Goal: Task Accomplishment & Management: Use online tool/utility

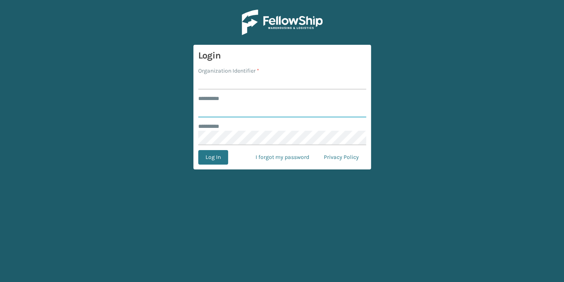
type input "******"
click at [261, 84] on input "Organization Identifier *" at bounding box center [282, 82] width 168 height 15
click at [217, 154] on button "Log In" at bounding box center [213, 157] width 30 height 15
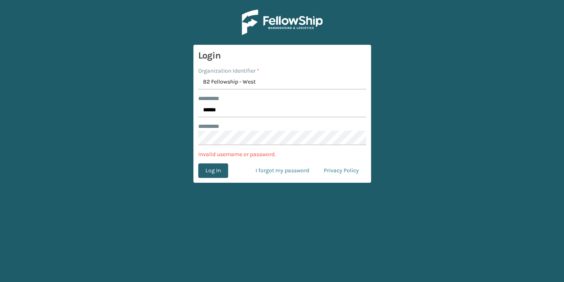
click at [217, 154] on p "Invalid username or password." at bounding box center [282, 154] width 168 height 8
click at [209, 174] on button "Log In" at bounding box center [213, 171] width 30 height 15
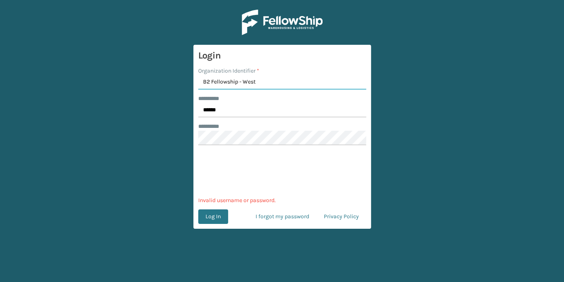
click at [212, 80] on input "B2 Fellowship - West" at bounding box center [282, 82] width 168 height 15
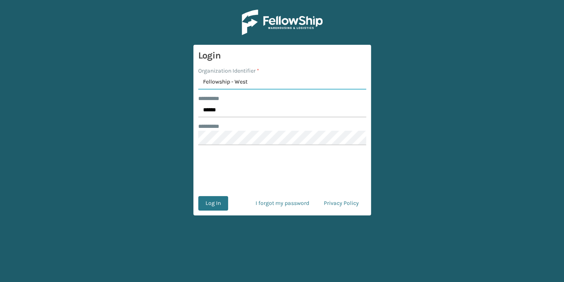
type input "Fellowship - West"
click at [215, 207] on button "Log In" at bounding box center [213, 203] width 30 height 15
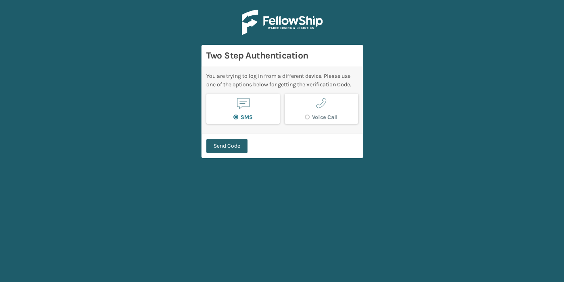
click at [240, 148] on button "Send Code" at bounding box center [226, 146] width 41 height 15
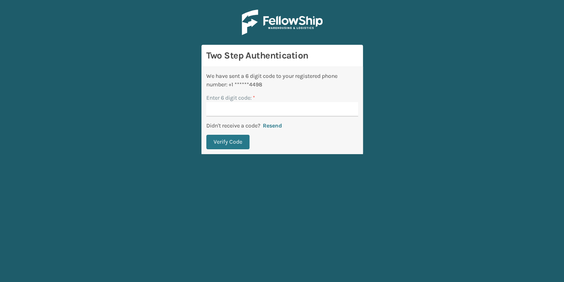
type input "-"
type input "080676"
click at [224, 138] on button "Verify Code" at bounding box center [227, 142] width 43 height 15
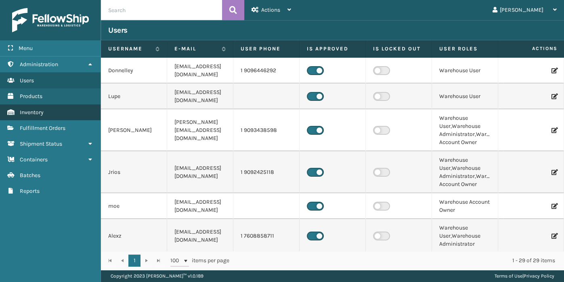
click at [23, 115] on link "Inventory" at bounding box center [50, 113] width 101 height 16
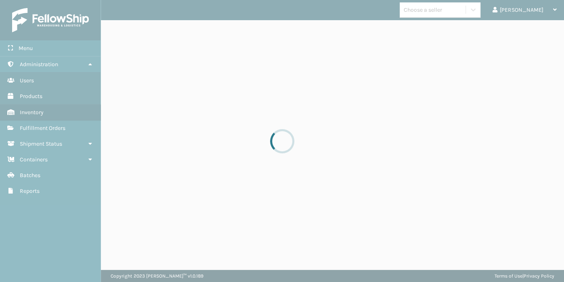
click at [28, 130] on div at bounding box center [282, 141] width 564 height 282
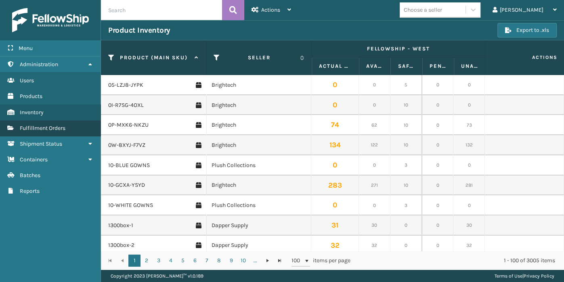
click at [31, 125] on span "Fulfillment Orders" at bounding box center [43, 128] width 46 height 7
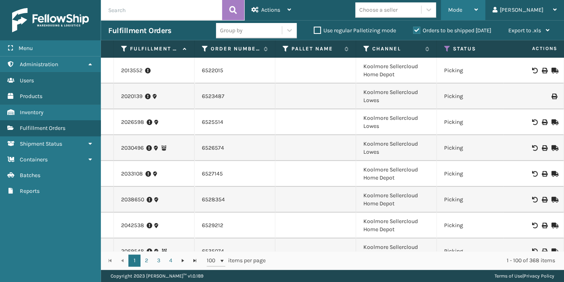
click at [478, 13] on div "Mode" at bounding box center [463, 10] width 30 height 20
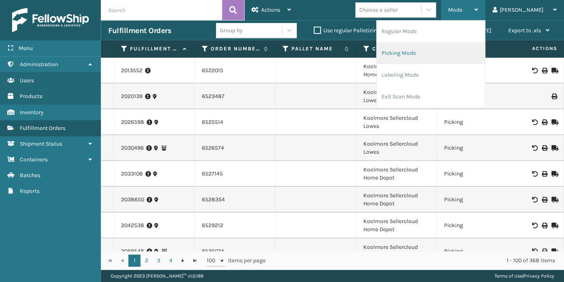
click at [480, 49] on li "Picking Mode" at bounding box center [431, 53] width 108 height 22
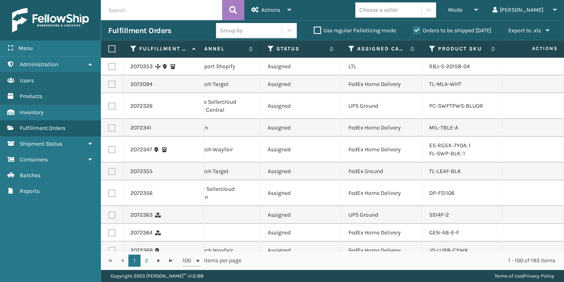
click at [348, 50] on th "Assigned Carrier Service" at bounding box center [381, 48] width 81 height 17
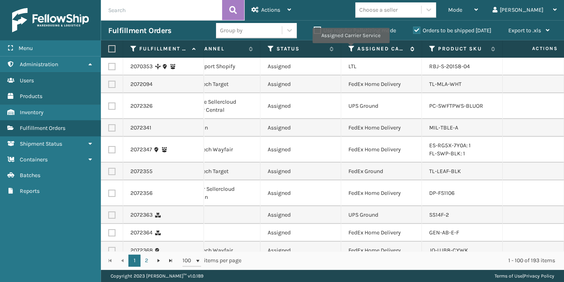
click at [350, 48] on icon at bounding box center [352, 48] width 6 height 7
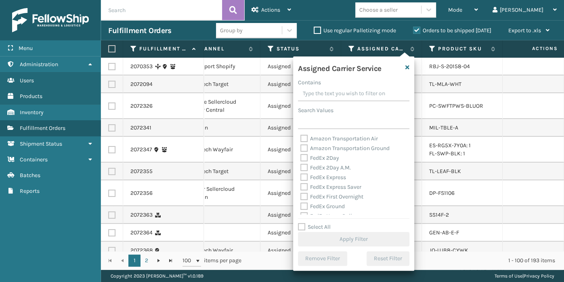
click at [331, 163] on div "FedEx 2Day" at bounding box center [354, 158] width 107 height 10
click at [331, 160] on label "FedEx 2Day" at bounding box center [320, 158] width 39 height 7
click at [301, 159] on input "FedEx 2Day" at bounding box center [301, 155] width 0 height 5
checkbox input "true"
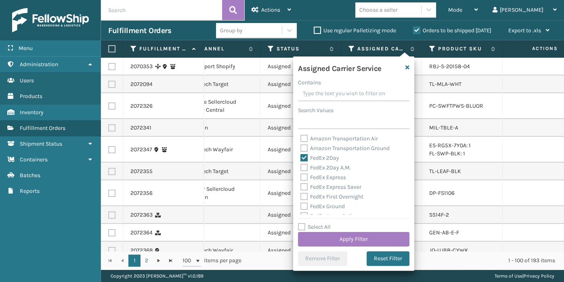
click at [331, 166] on label "FedEx 2Day A.M." at bounding box center [326, 167] width 50 height 7
click at [301, 166] on input "FedEx 2Day A.M." at bounding box center [301, 165] width 0 height 5
checkbox input "true"
click at [331, 176] on label "FedEx Express" at bounding box center [324, 177] width 46 height 7
click at [301, 176] on input "FedEx Express" at bounding box center [301, 175] width 0 height 5
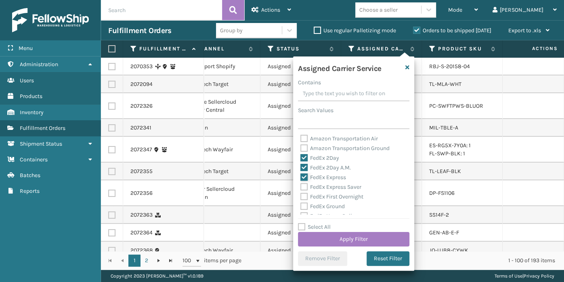
checkbox input "true"
click at [330, 186] on label "FedEx Express Saver" at bounding box center [331, 187] width 61 height 7
click at [301, 186] on input "FedEx Express Saver" at bounding box center [301, 185] width 0 height 5
checkbox input "true"
click at [327, 197] on label "FedEx First Overnight" at bounding box center [332, 196] width 63 height 7
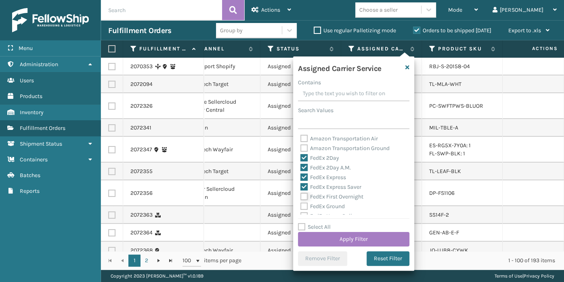
click at [301, 197] on input "FedEx First Overnight" at bounding box center [301, 194] width 0 height 5
checkbox input "true"
click at [326, 205] on label "FedEx Ground" at bounding box center [323, 206] width 44 height 7
click at [301, 205] on input "FedEx Ground" at bounding box center [301, 204] width 0 height 5
checkbox input "true"
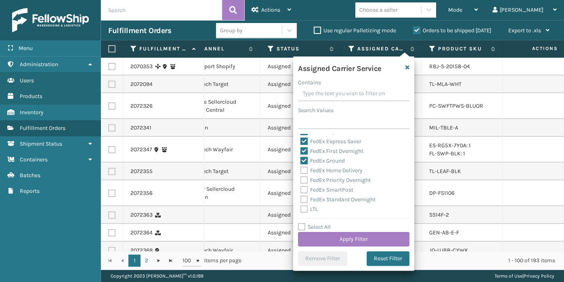
scroll to position [48, 0]
click at [323, 198] on label "FedEx Standard Overnight" at bounding box center [338, 197] width 75 height 7
click at [301, 198] on input "FedEx Standard Overnight" at bounding box center [301, 195] width 0 height 5
checkbox input "true"
click at [318, 187] on label "FedEx SmartPost" at bounding box center [327, 188] width 53 height 7
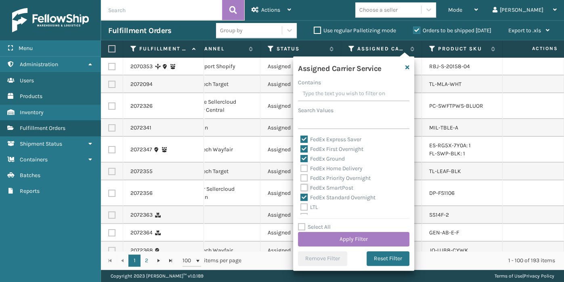
click at [301, 187] on input "FedEx SmartPost" at bounding box center [301, 185] width 0 height 5
checkbox input "true"
click at [313, 178] on label "FedEx Priority Overnight" at bounding box center [336, 178] width 70 height 7
click at [301, 178] on input "FedEx Priority Overnight" at bounding box center [301, 176] width 0 height 5
checkbox input "true"
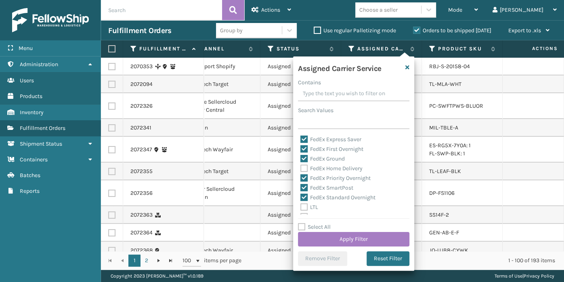
click at [313, 167] on label "FedEx Home Delivery" at bounding box center [332, 168] width 62 height 7
click at [301, 167] on input "FedEx Home Delivery" at bounding box center [301, 166] width 0 height 5
checkbox input "true"
click at [323, 238] on button "Apply Filter" at bounding box center [353, 239] width 111 height 15
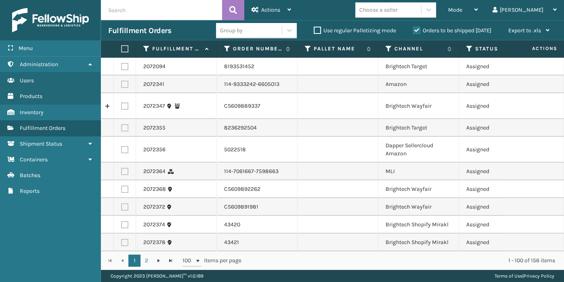
click at [398, 12] on div "Choose a seller" at bounding box center [378, 10] width 38 height 8
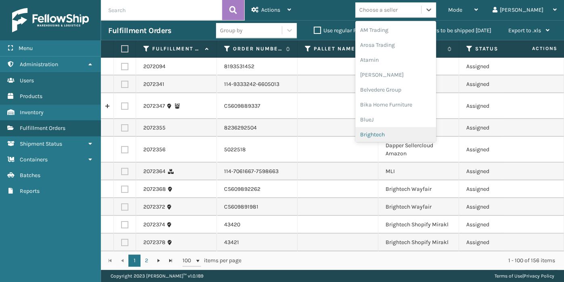
click at [408, 136] on div "Brightech" at bounding box center [395, 134] width 81 height 15
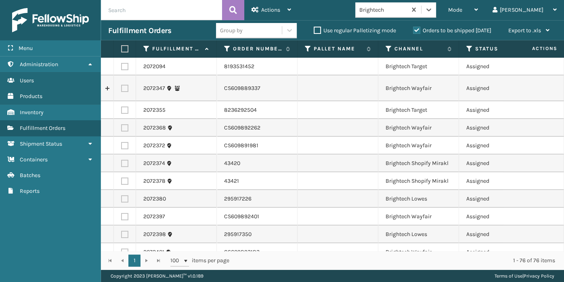
click at [126, 54] on th at bounding box center [125, 48] width 22 height 17
click at [125, 50] on label at bounding box center [123, 48] width 5 height 7
click at [122, 50] on input "checkbox" at bounding box center [121, 48] width 0 height 5
checkbox input "true"
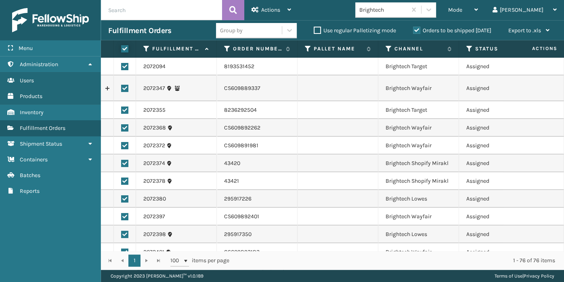
checkbox input "true"
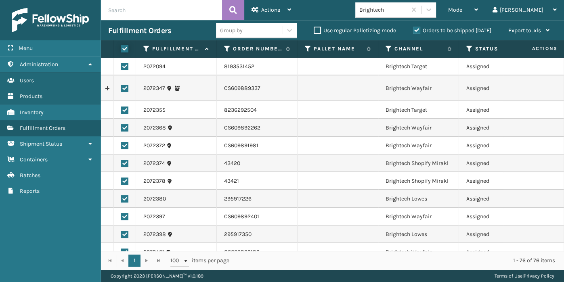
checkbox input "true"
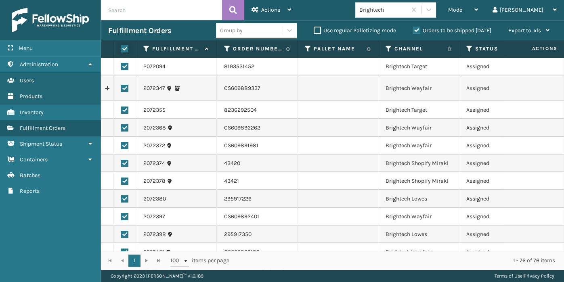
checkbox input "true"
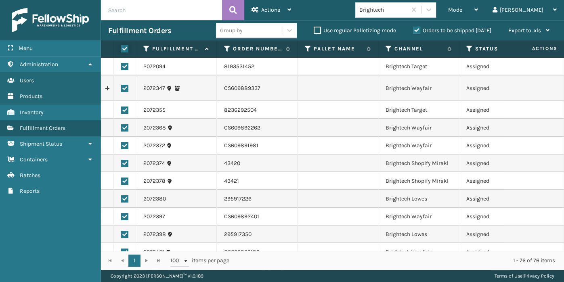
checkbox input "true"
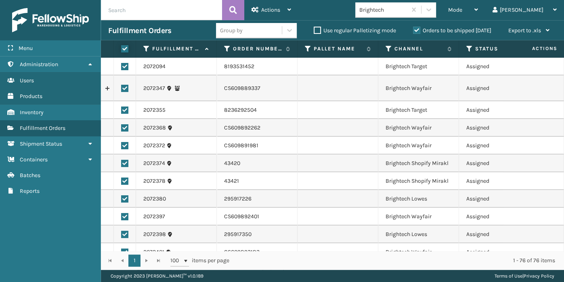
checkbox input "true"
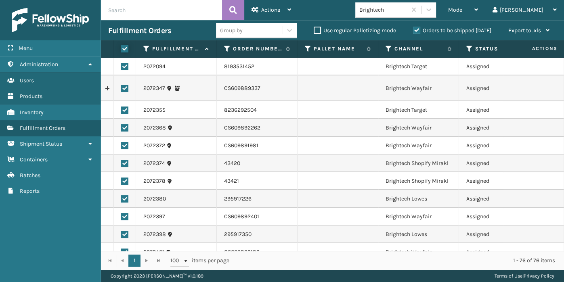
checkbox input "true"
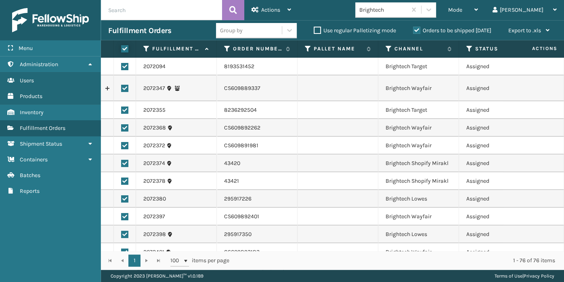
checkbox input "true"
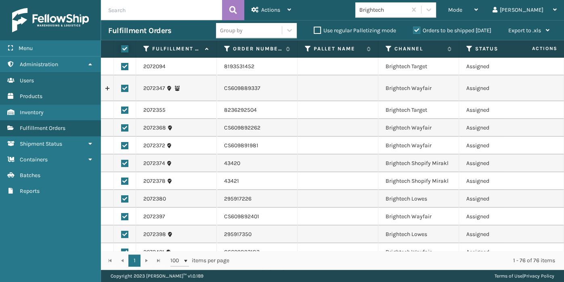
checkbox input "true"
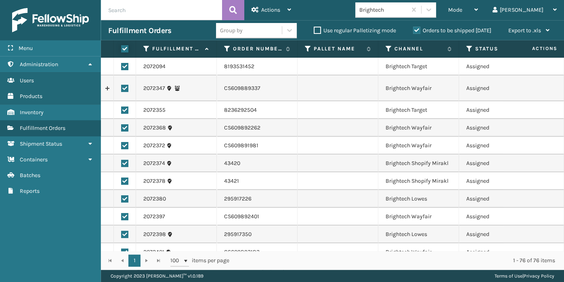
checkbox input "true"
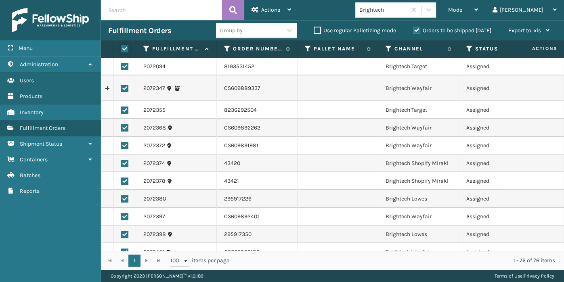
checkbox input "true"
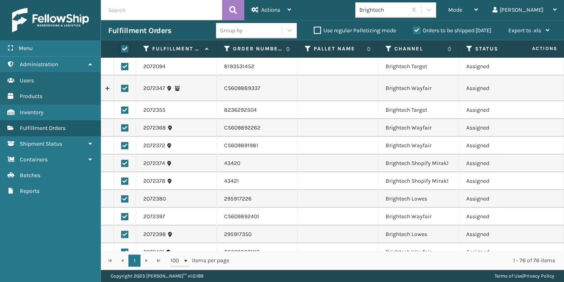
checkbox input "true"
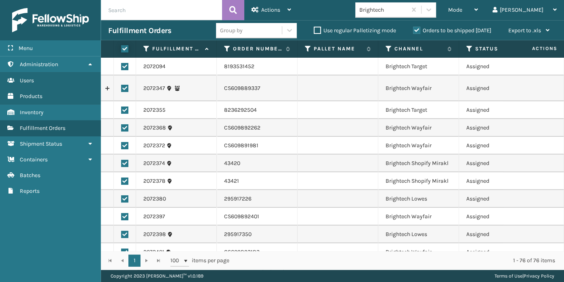
checkbox input "true"
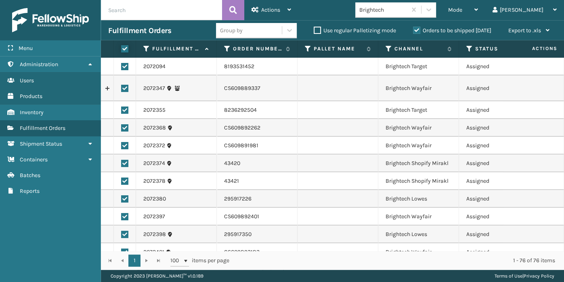
checkbox input "true"
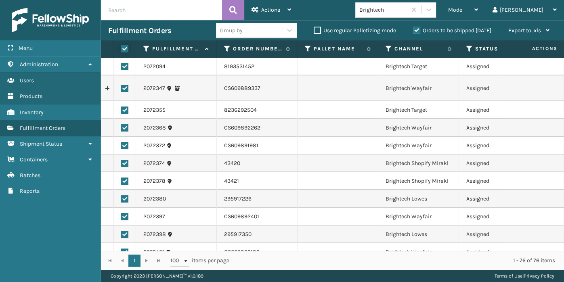
checkbox input "true"
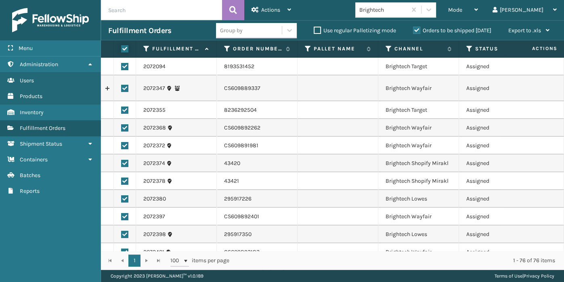
checkbox input "true"
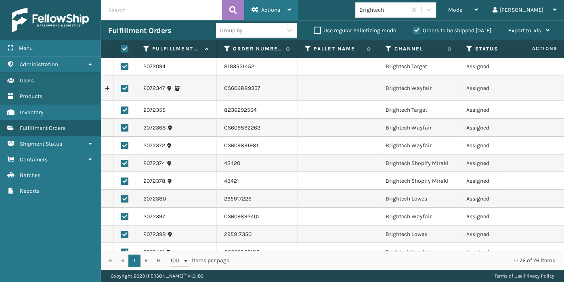
click at [256, 10] on icon at bounding box center [255, 10] width 7 height 6
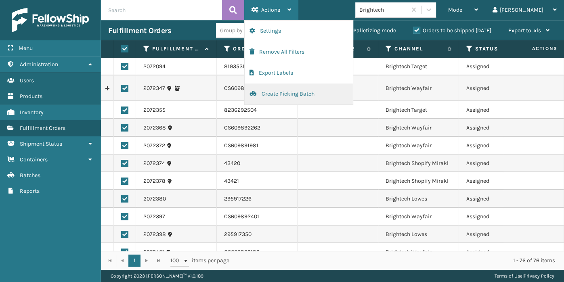
click at [266, 94] on button "Create Picking Batch" at bounding box center [299, 94] width 108 height 21
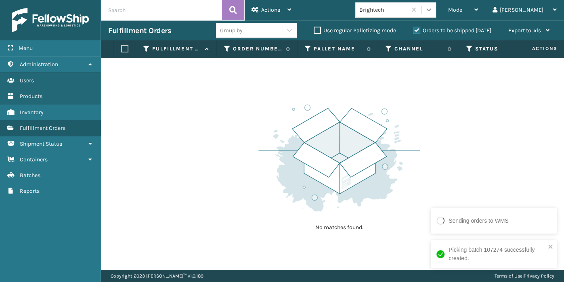
click at [436, 15] on div at bounding box center [429, 9] width 15 height 15
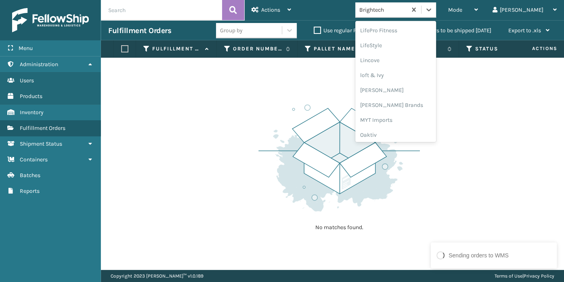
scroll to position [299, 0]
click at [414, 26] on div "LifePro Fitness" at bounding box center [395, 30] width 81 height 15
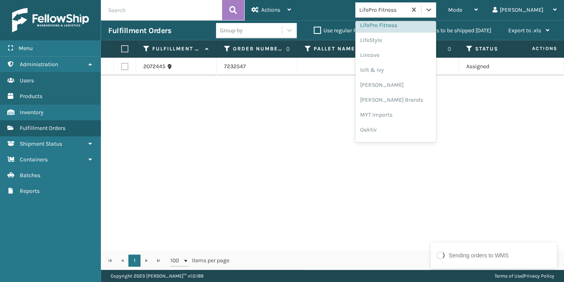
scroll to position [405, 0]
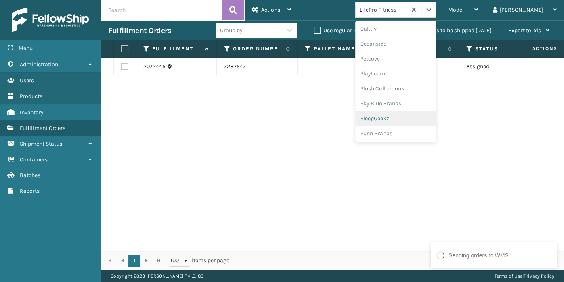
click at [418, 121] on div "SleepGeekz" at bounding box center [395, 118] width 81 height 15
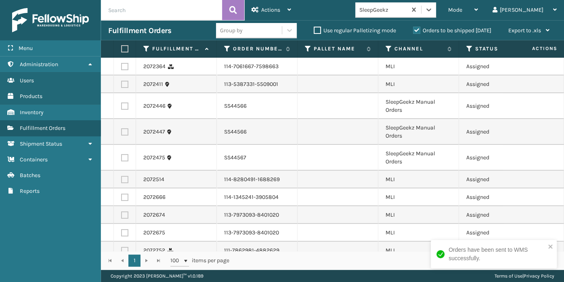
click at [125, 50] on label at bounding box center [123, 48] width 5 height 7
click at [122, 50] on input "checkbox" at bounding box center [121, 48] width 0 height 5
checkbox input "true"
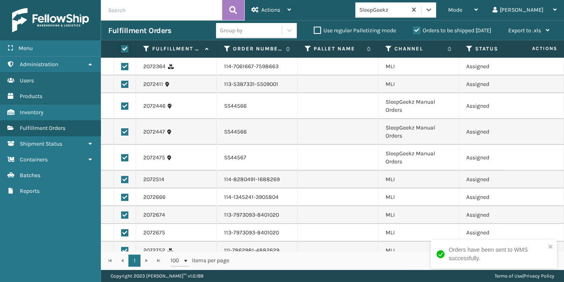
checkbox input "true"
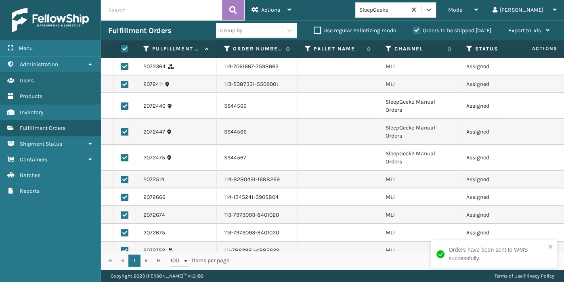
checkbox input "true"
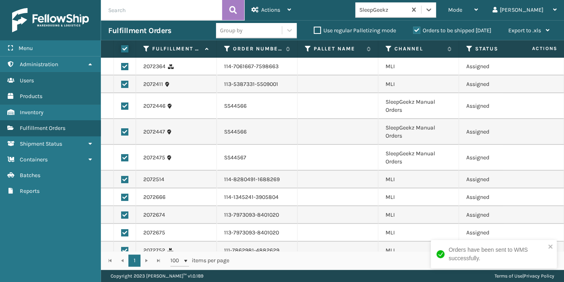
checkbox input "true"
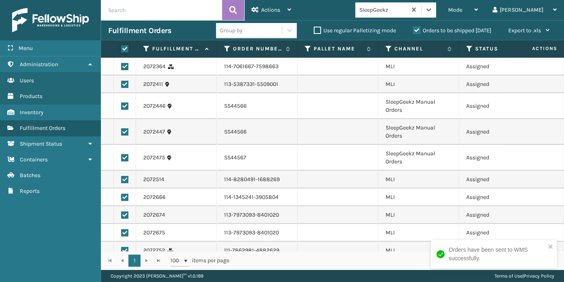
checkbox input "true"
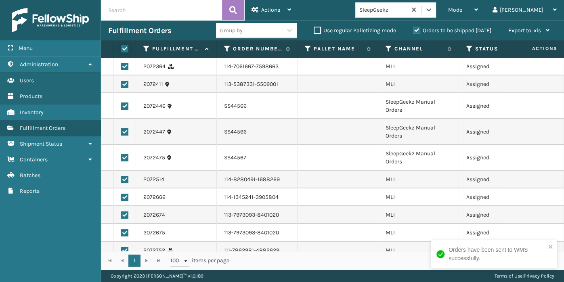
checkbox input "true"
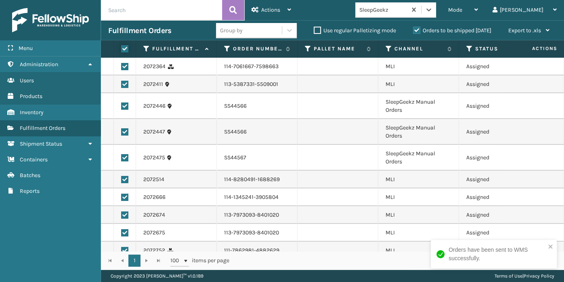
checkbox input "true"
click at [263, 12] on span "Actions" at bounding box center [270, 9] width 19 height 7
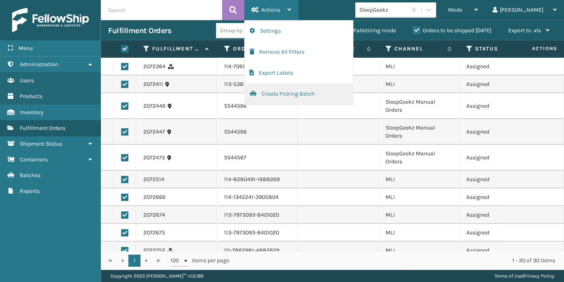
click at [272, 100] on button "Create Picking Batch" at bounding box center [299, 94] width 108 height 21
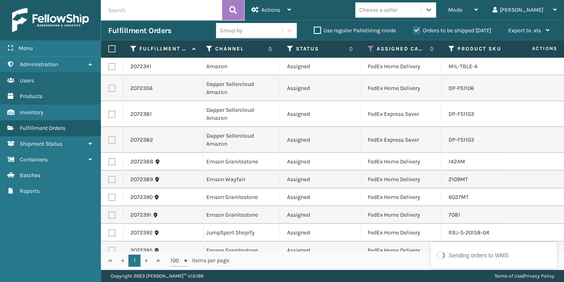
scroll to position [0, 174]
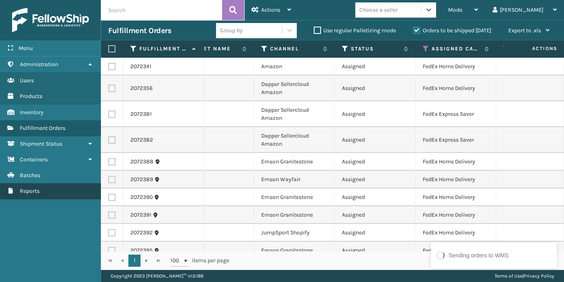
click at [64, 193] on link "Reports" at bounding box center [50, 191] width 101 height 16
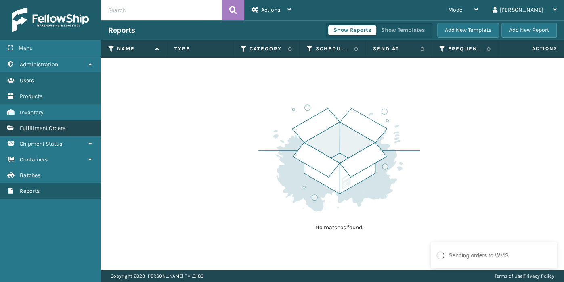
click at [57, 126] on span "Fulfillment Orders" at bounding box center [43, 128] width 46 height 7
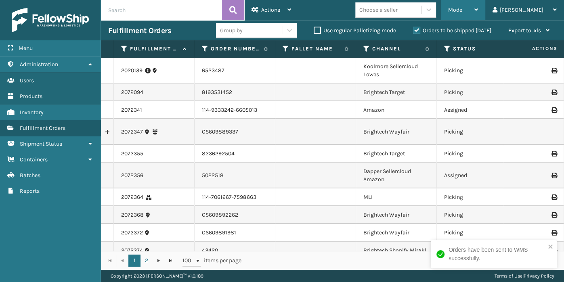
click at [478, 4] on div "Mode" at bounding box center [463, 10] width 30 height 20
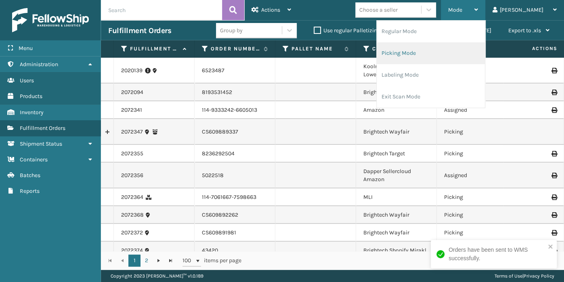
click at [459, 57] on li "Picking Mode" at bounding box center [431, 53] width 108 height 22
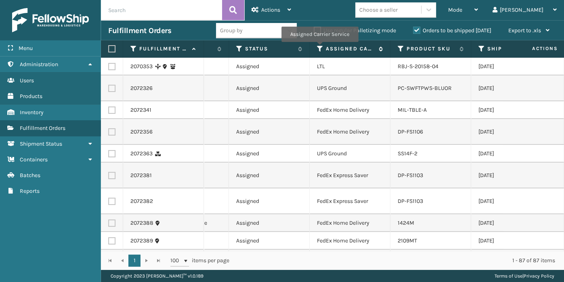
click at [319, 47] on icon at bounding box center [320, 48] width 6 height 7
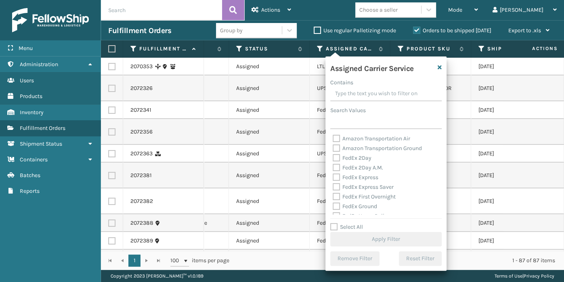
click at [370, 158] on label "FedEx 2Day" at bounding box center [352, 158] width 39 height 7
click at [333, 158] on input "FedEx 2Day" at bounding box center [333, 155] width 0 height 5
checkbox input "true"
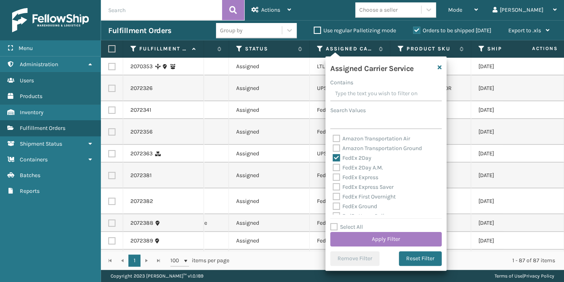
click at [372, 168] on label "FedEx 2Day A.M." at bounding box center [358, 167] width 50 height 7
click at [333, 168] on input "FedEx 2Day A.M." at bounding box center [333, 165] width 0 height 5
checkbox input "true"
click at [373, 179] on label "FedEx Express" at bounding box center [356, 177] width 46 height 7
click at [333, 178] on input "FedEx Express" at bounding box center [333, 175] width 0 height 5
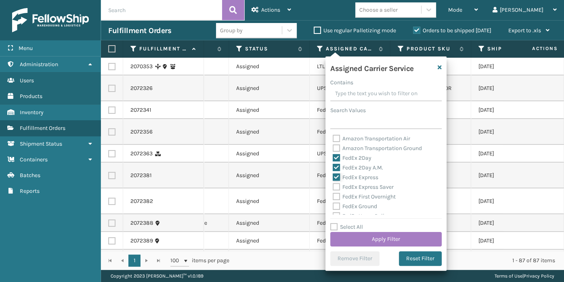
checkbox input "true"
click at [374, 190] on label "FedEx Express Saver" at bounding box center [363, 187] width 61 height 7
click at [333, 188] on input "FedEx Express Saver" at bounding box center [333, 185] width 0 height 5
checkbox input "true"
click at [376, 198] on label "FedEx First Overnight" at bounding box center [364, 196] width 63 height 7
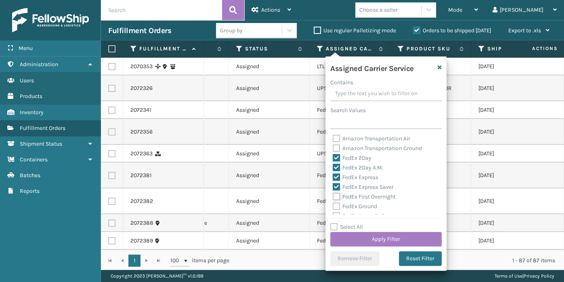
click at [333, 198] on input "FedEx First Overnight" at bounding box center [333, 194] width 0 height 5
checkbox input "true"
click at [374, 206] on label "FedEx Ground" at bounding box center [355, 206] width 44 height 7
click at [333, 206] on input "FedEx Ground" at bounding box center [333, 204] width 0 height 5
checkbox input "true"
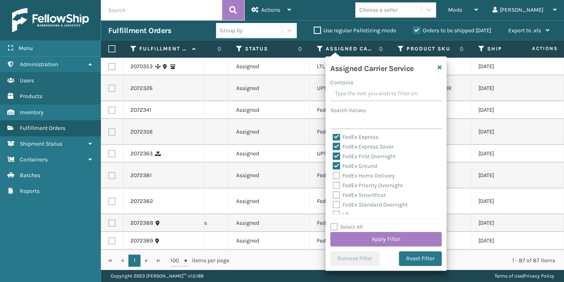
click at [378, 177] on label "FedEx Home Delivery" at bounding box center [364, 175] width 62 height 7
click at [333, 177] on input "FedEx Home Delivery" at bounding box center [333, 173] width 0 height 5
checkbox input "true"
click at [381, 188] on label "FedEx Priority Overnight" at bounding box center [368, 185] width 70 height 7
click at [333, 186] on input "FedEx Priority Overnight" at bounding box center [333, 183] width 0 height 5
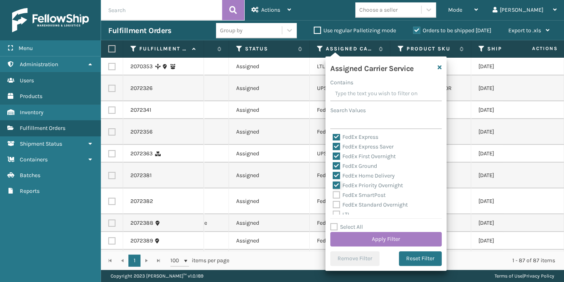
checkbox input "true"
click at [382, 196] on label "FedEx SmartPost" at bounding box center [359, 195] width 53 height 7
click at [333, 196] on input "FedEx SmartPost" at bounding box center [333, 193] width 0 height 5
checkbox input "true"
click at [383, 204] on label "FedEx Standard Overnight" at bounding box center [370, 205] width 75 height 7
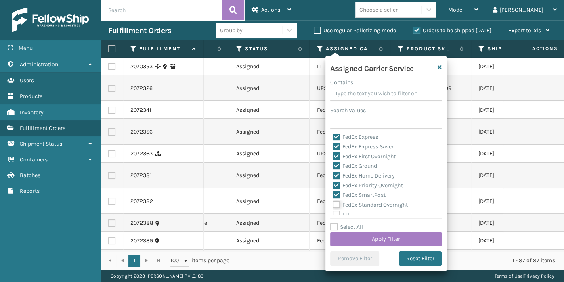
click at [333, 204] on input "FedEx Standard Overnight" at bounding box center [333, 202] width 0 height 5
checkbox input "true"
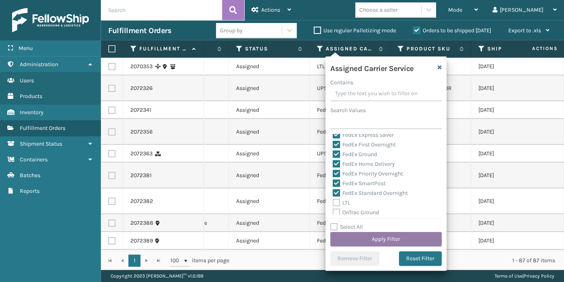
click at [348, 245] on button "Apply Filter" at bounding box center [385, 239] width 111 height 15
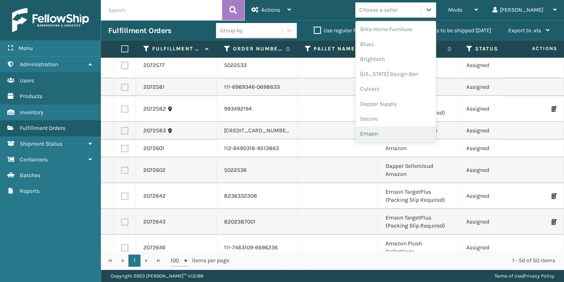
click at [423, 138] on div "Emson" at bounding box center [395, 133] width 81 height 15
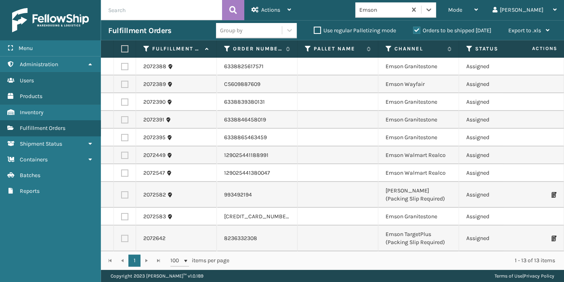
click at [126, 49] on label at bounding box center [123, 48] width 5 height 7
click at [122, 49] on input "checkbox" at bounding box center [121, 48] width 0 height 5
checkbox input "true"
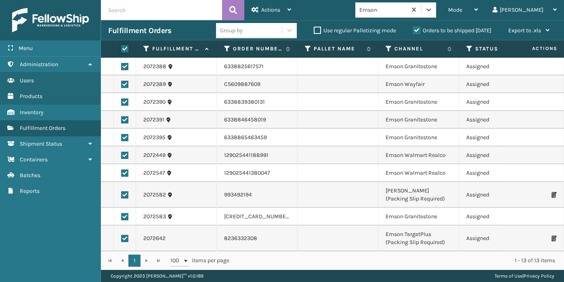
checkbox input "true"
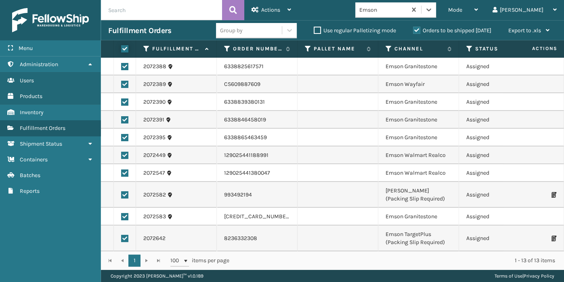
checkbox input "true"
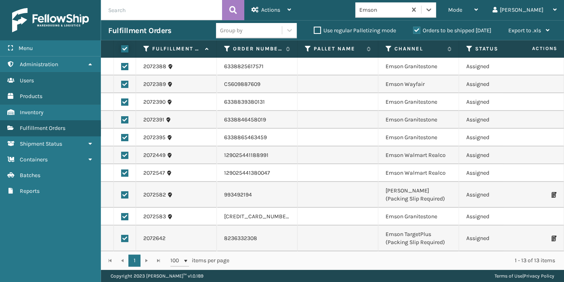
checkbox input "true"
click at [288, 6] on div "Actions" at bounding box center [272, 10] width 40 height 20
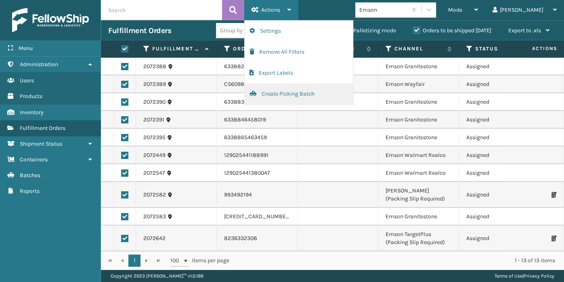
click at [271, 88] on button "Create Picking Batch" at bounding box center [299, 94] width 108 height 21
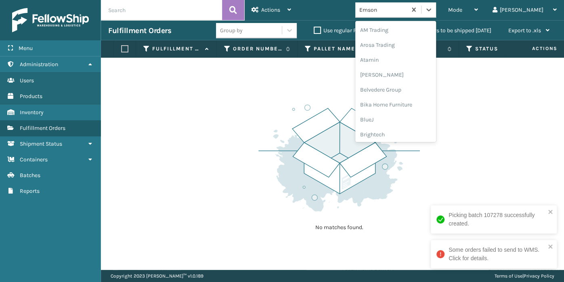
click at [408, 13] on div "Emson" at bounding box center [383, 10] width 48 height 8
click at [422, 90] on div "Milliard Brands" at bounding box center [395, 88] width 81 height 15
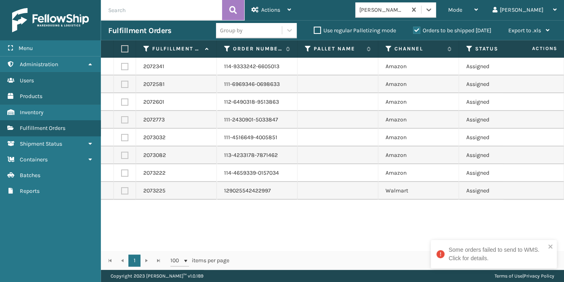
click at [126, 48] on label at bounding box center [123, 48] width 5 height 7
click at [122, 48] on input "checkbox" at bounding box center [121, 48] width 0 height 5
checkbox input "true"
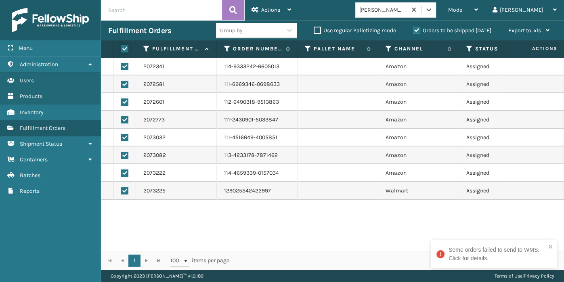
checkbox input "true"
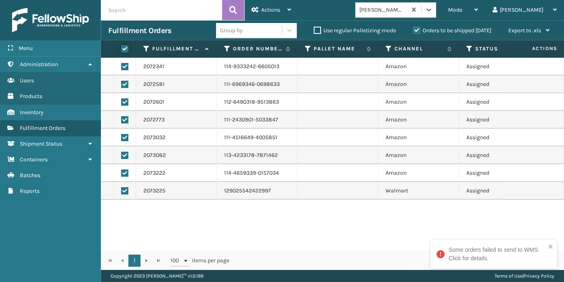
checkbox input "true"
click at [263, 6] on span "Actions" at bounding box center [270, 9] width 19 height 7
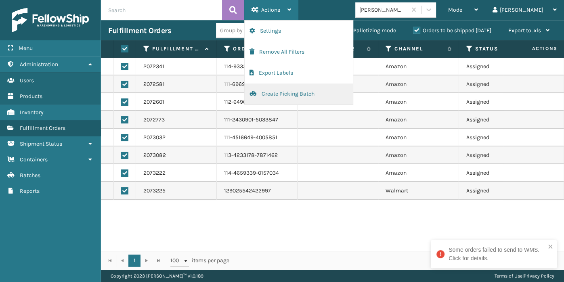
click at [274, 98] on button "Create Picking Batch" at bounding box center [299, 94] width 108 height 21
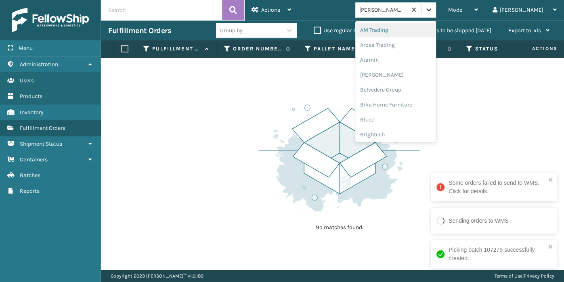
click at [433, 13] on icon at bounding box center [429, 10] width 8 height 8
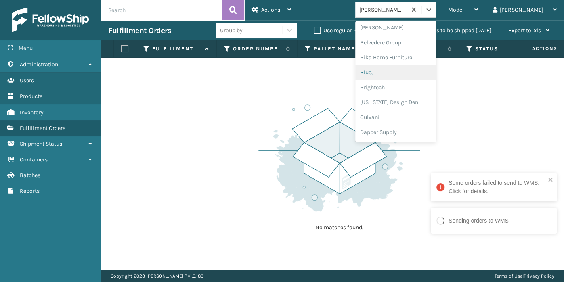
scroll to position [48, 0]
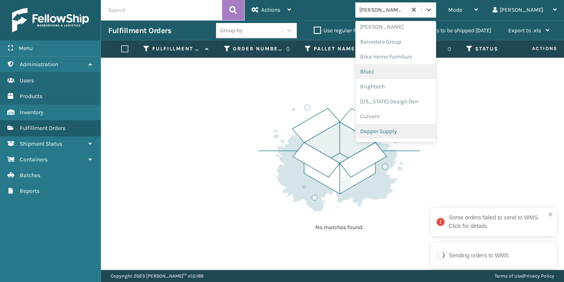
click at [419, 131] on div "Dapper Supply" at bounding box center [395, 131] width 81 height 15
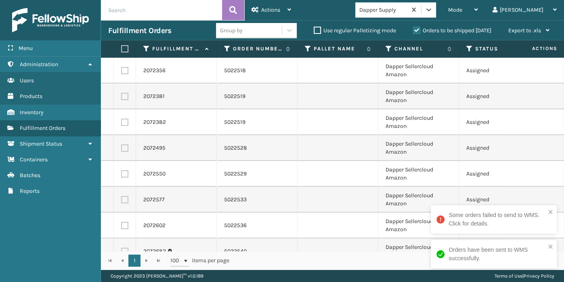
click at [124, 50] on label at bounding box center [123, 48] width 5 height 7
click at [122, 50] on input "checkbox" at bounding box center [121, 48] width 0 height 5
checkbox input "true"
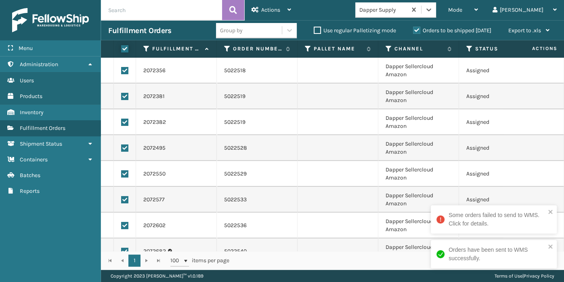
checkbox input "true"
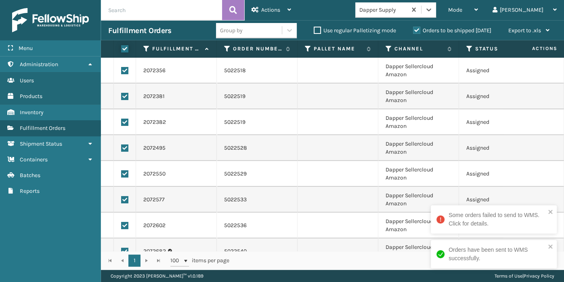
checkbox input "true"
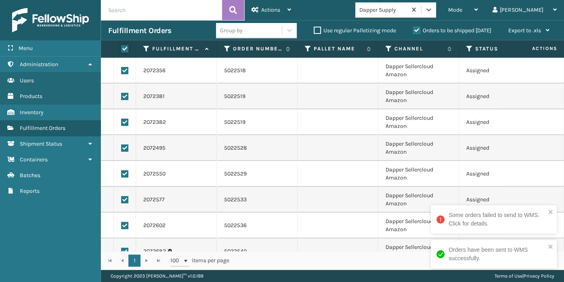
checkbox input "true"
click at [261, 8] on span "Actions" at bounding box center [270, 9] width 19 height 7
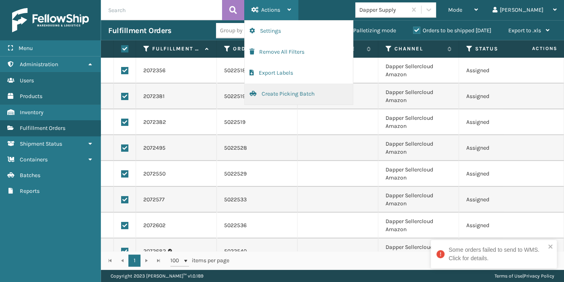
click at [266, 94] on button "Create Picking Batch" at bounding box center [299, 94] width 108 height 21
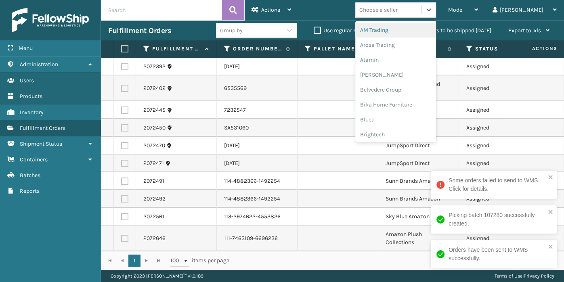
click at [421, 11] on div "Choose a seller" at bounding box center [388, 9] width 66 height 13
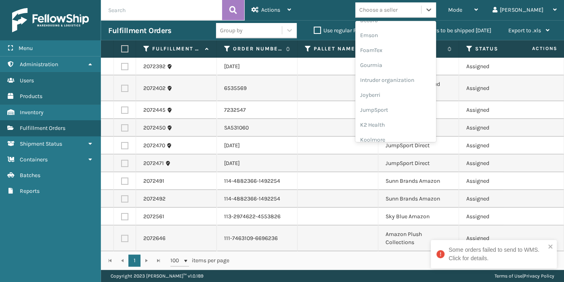
scroll to position [177, 0]
click at [416, 106] on div "JumpSport" at bounding box center [395, 107] width 81 height 15
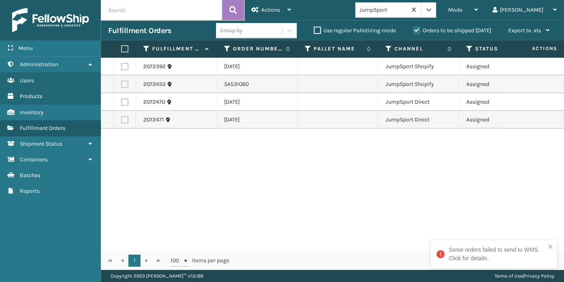
click at [126, 47] on label at bounding box center [123, 48] width 5 height 7
click at [122, 47] on input "checkbox" at bounding box center [121, 48] width 0 height 5
checkbox input "true"
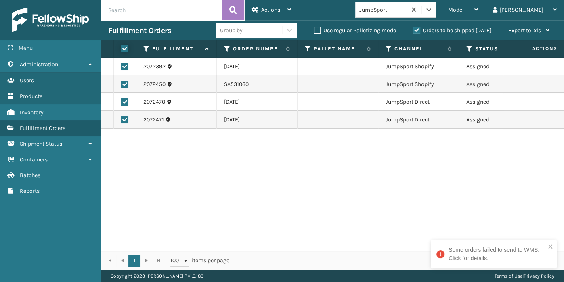
checkbox input "true"
click at [269, 6] on span "Actions" at bounding box center [270, 9] width 19 height 7
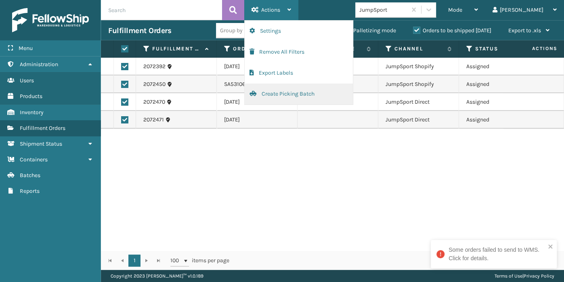
click at [261, 94] on button "Create Picking Batch" at bounding box center [299, 94] width 108 height 21
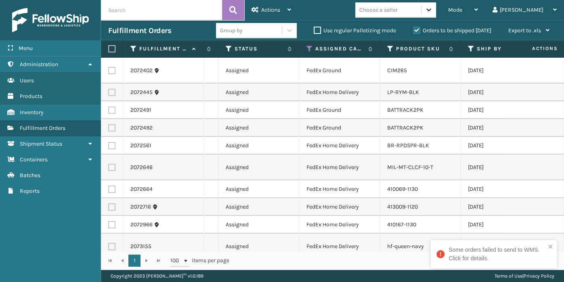
scroll to position [0, 239]
click at [421, 15] on div "Choose a seller" at bounding box center [388, 9] width 66 height 13
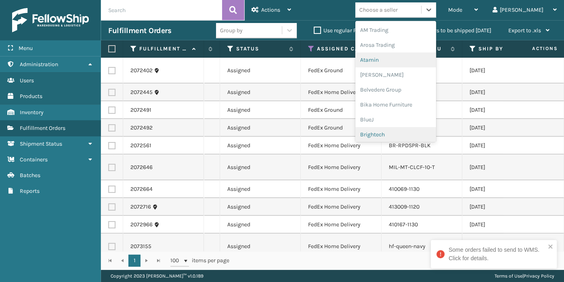
click at [408, 61] on div "Atamin" at bounding box center [395, 60] width 81 height 15
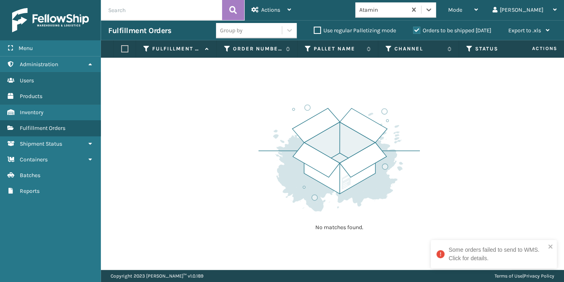
click at [408, 6] on div "Atamin" at bounding box center [383, 10] width 48 height 8
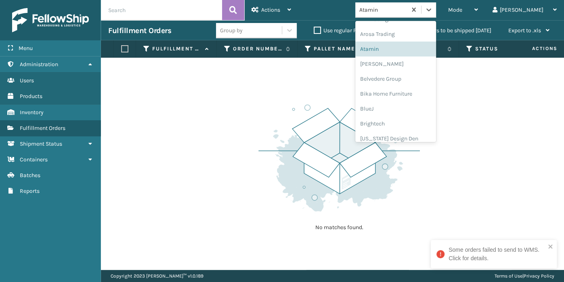
scroll to position [14, 0]
click at [415, 21] on div "AM Trading" at bounding box center [395, 15] width 81 height 15
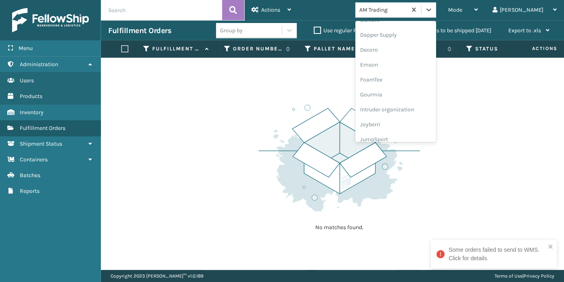
scroll to position [142, 0]
click at [416, 80] on div "FoamTex" at bounding box center [395, 82] width 81 height 15
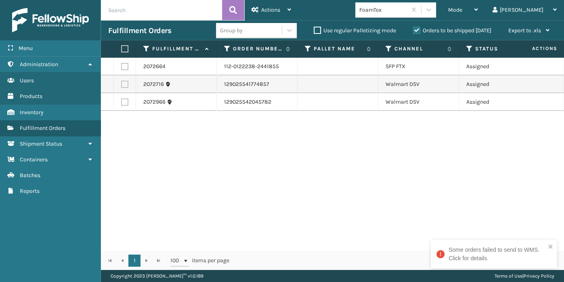
click at [126, 52] on label at bounding box center [123, 48] width 5 height 7
click at [122, 52] on input "checkbox" at bounding box center [121, 48] width 0 height 5
checkbox input "true"
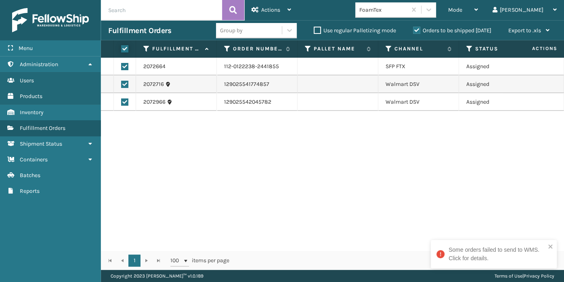
checkbox input "true"
click at [269, 9] on span "Actions" at bounding box center [270, 9] width 19 height 7
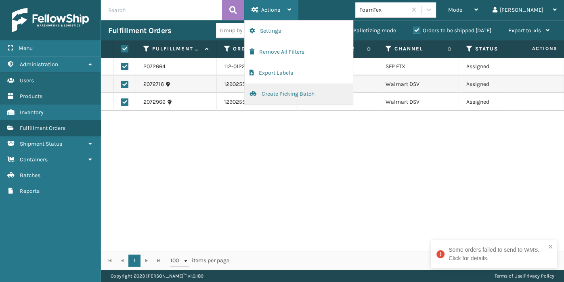
click at [270, 97] on button "Create Picking Batch" at bounding box center [299, 94] width 108 height 21
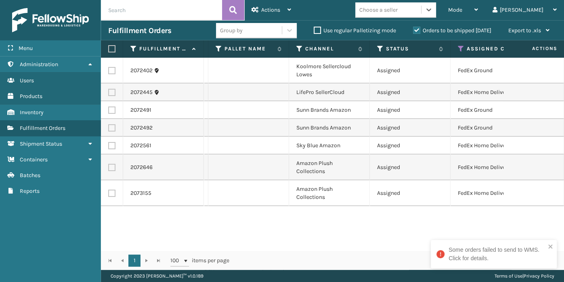
scroll to position [0, 93]
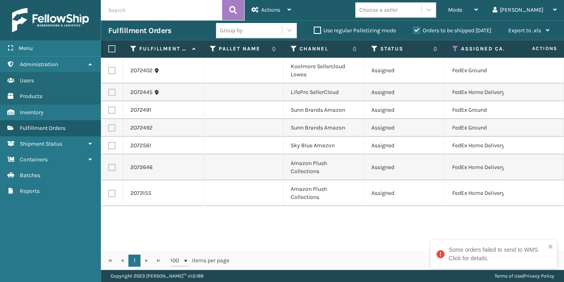
click at [113, 49] on label at bounding box center [110, 48] width 5 height 7
click at [109, 49] on input "checkbox" at bounding box center [108, 48] width 0 height 5
checkbox input "true"
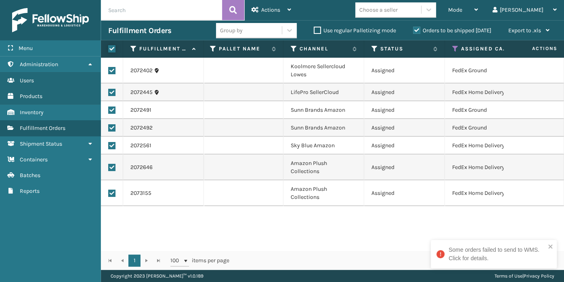
checkbox input "true"
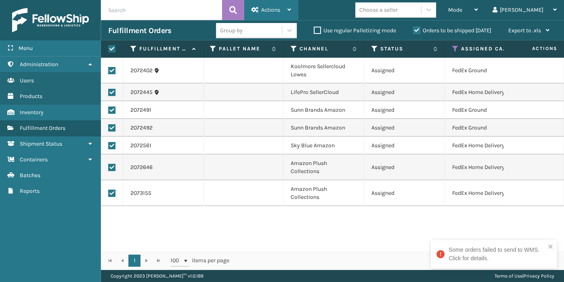
click at [269, 5] on div "Actions" at bounding box center [272, 10] width 40 height 20
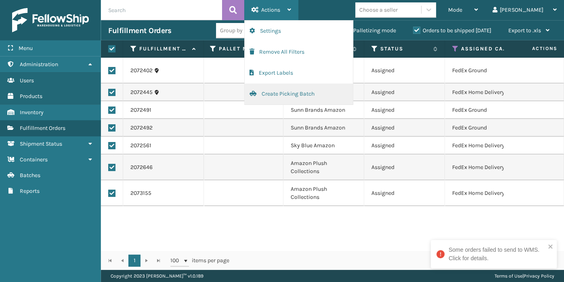
click at [284, 97] on button "Create Picking Batch" at bounding box center [299, 94] width 108 height 21
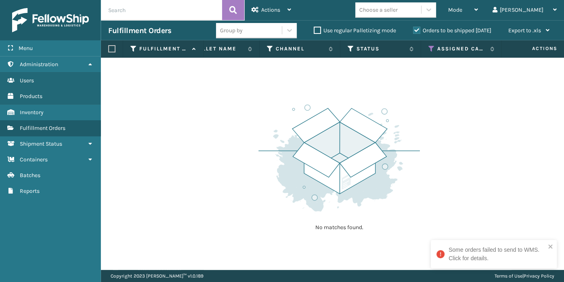
scroll to position [0, 130]
click at [422, 48] on icon at bounding box center [420, 48] width 6 height 7
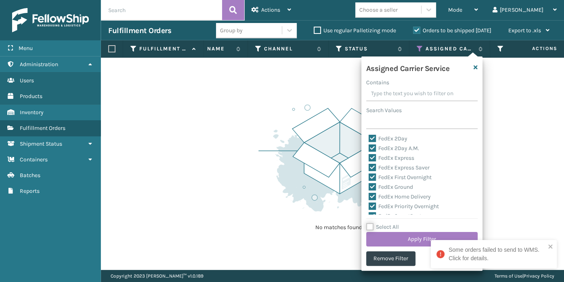
click at [381, 223] on input "Select All" at bounding box center [426, 223] width 121 height 1
checkbox input "true"
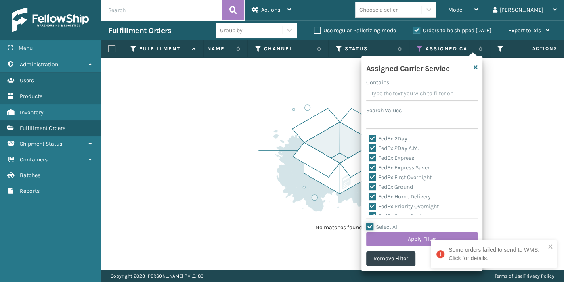
checkbox input "true"
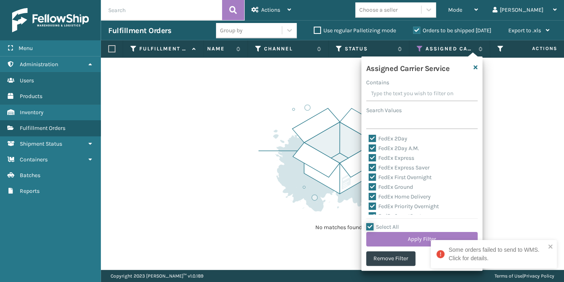
checkbox input "true"
click at [378, 223] on input "Select All" at bounding box center [426, 223] width 121 height 1
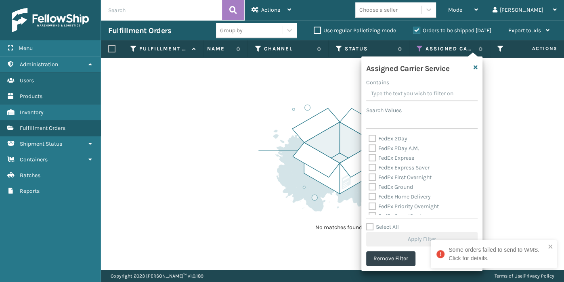
click at [386, 226] on label "Select All" at bounding box center [382, 227] width 33 height 7
click at [386, 223] on input "Select All" at bounding box center [426, 223] width 121 height 1
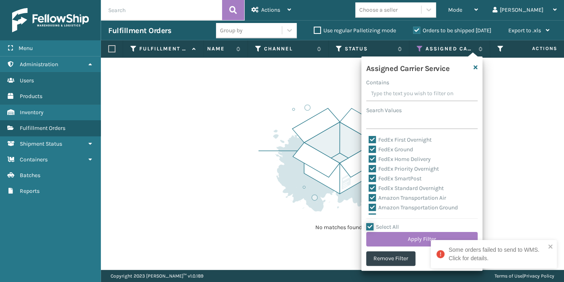
scroll to position [84, 0]
click at [391, 172] on div "LTL" at bounding box center [422, 172] width 107 height 10
click at [378, 170] on label "LTL" at bounding box center [378, 171] width 18 height 7
click at [369, 170] on input "LTL" at bounding box center [369, 169] width 0 height 5
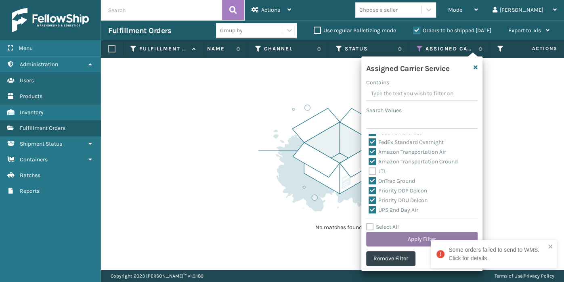
click at [398, 242] on button "Apply Filter" at bounding box center [421, 239] width 111 height 15
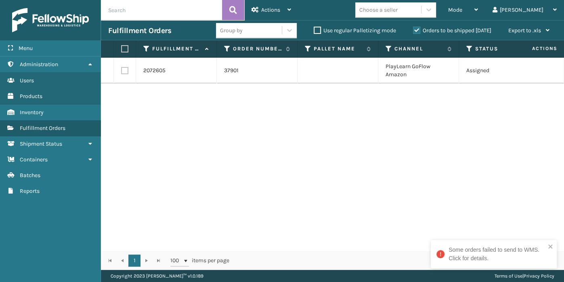
click at [124, 48] on label at bounding box center [123, 48] width 5 height 7
click at [122, 48] on input "checkbox" at bounding box center [121, 48] width 0 height 5
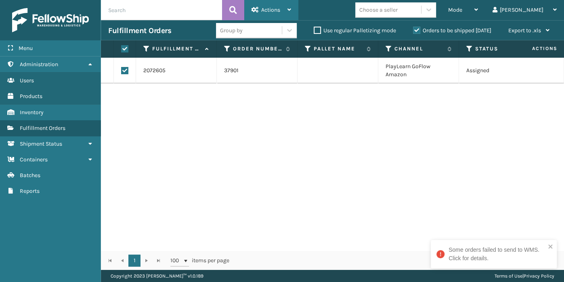
click at [282, 5] on div "Actions" at bounding box center [272, 10] width 40 height 20
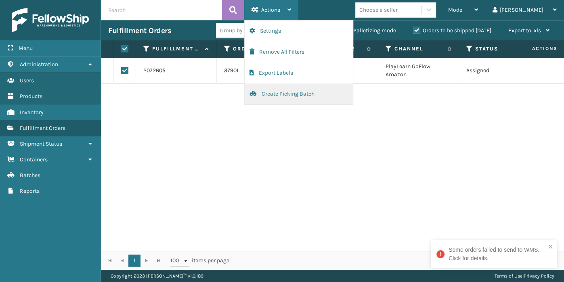
click at [280, 97] on button "Create Picking Batch" at bounding box center [299, 94] width 108 height 21
